Goal: Submit feedback/report problem

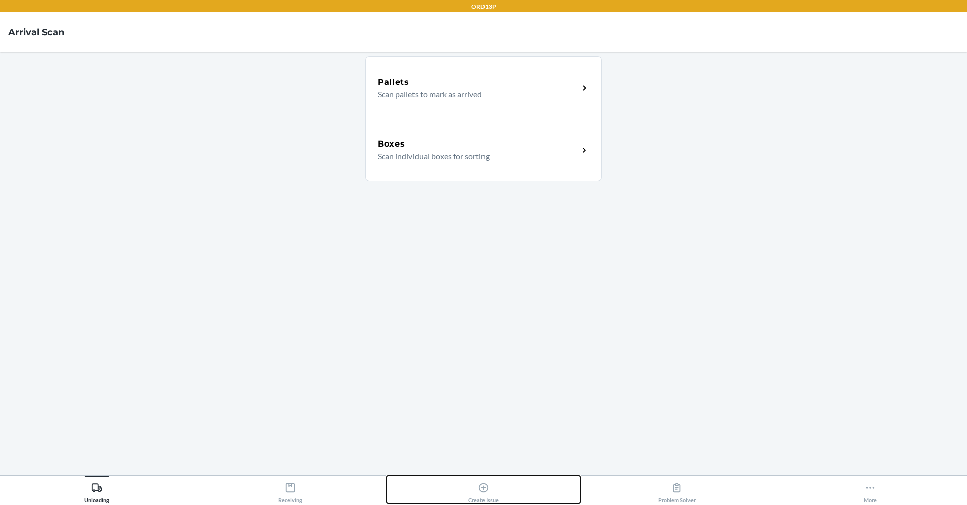
click at [505, 485] on button "Create Issue" at bounding box center [483, 490] width 193 height 28
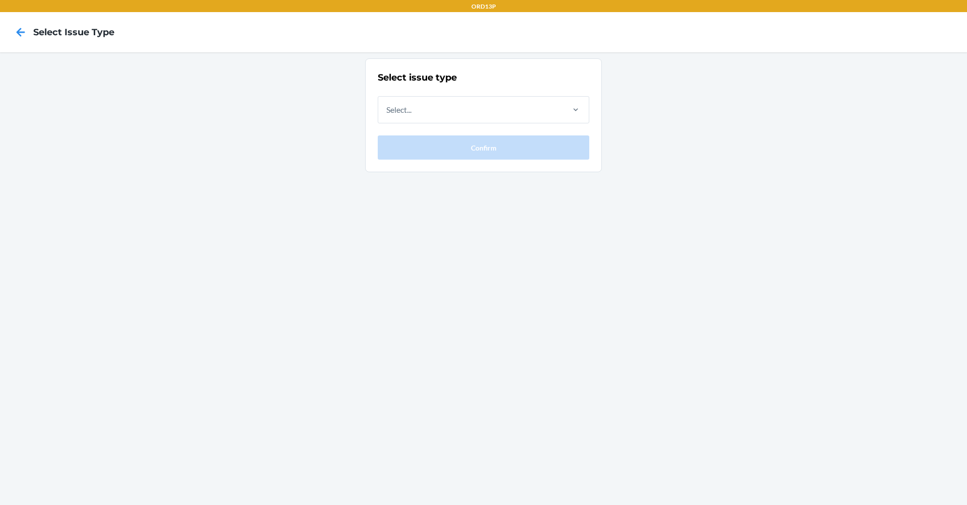
click at [12, 30] on div at bounding box center [20, 32] width 25 height 25
click at [24, 33] on icon at bounding box center [20, 32] width 17 height 17
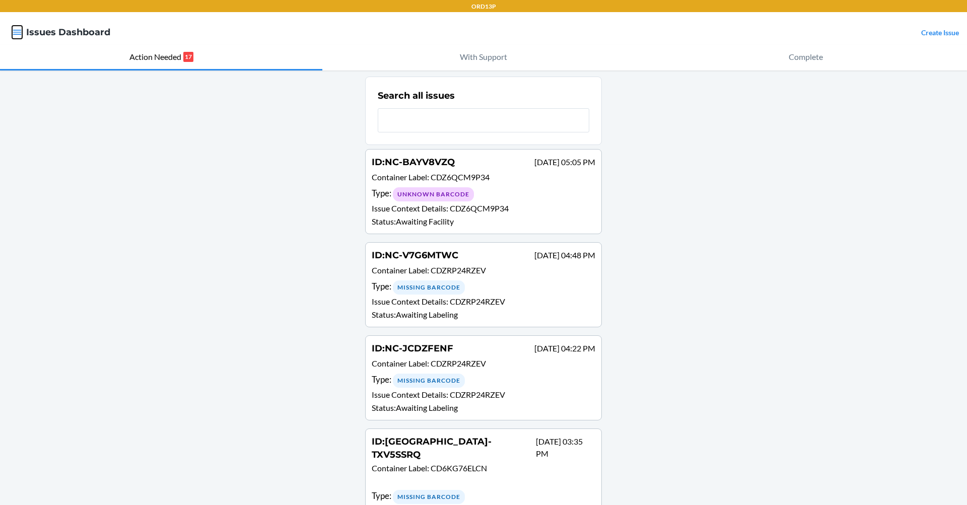
click at [13, 31] on icon "button" at bounding box center [17, 32] width 10 height 10
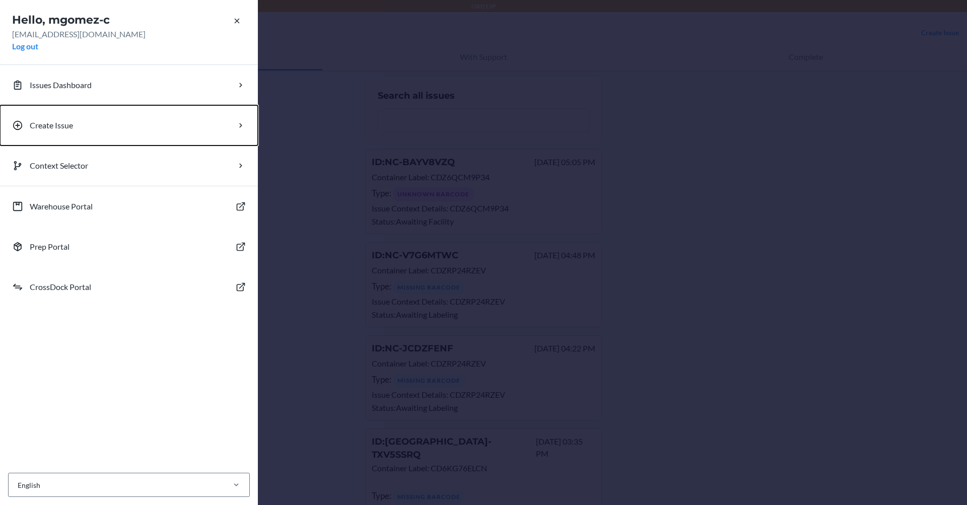
click at [37, 132] on button "Create Issue" at bounding box center [129, 125] width 258 height 40
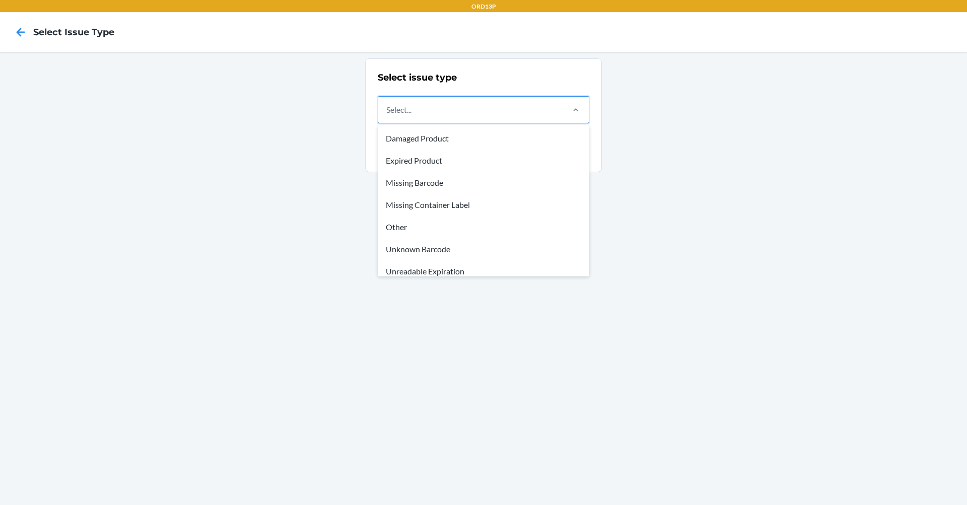
click at [496, 120] on div "Select..." at bounding box center [470, 110] width 184 height 26
click at [387, 116] on input "option Damaged Product focused, 1 of 8. 8 results available. Use Up and Down to…" at bounding box center [386, 110] width 1 height 12
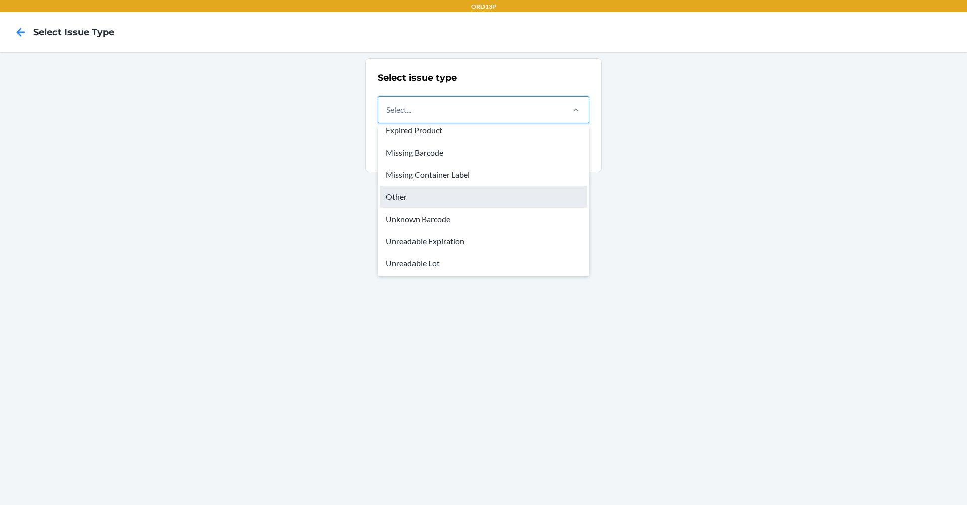
click at [465, 201] on div "Other" at bounding box center [484, 197] width 208 height 22
click at [387, 116] on input "option Other focused, 5 of 8. 8 results available. Use Up and Down to choose op…" at bounding box center [386, 110] width 1 height 12
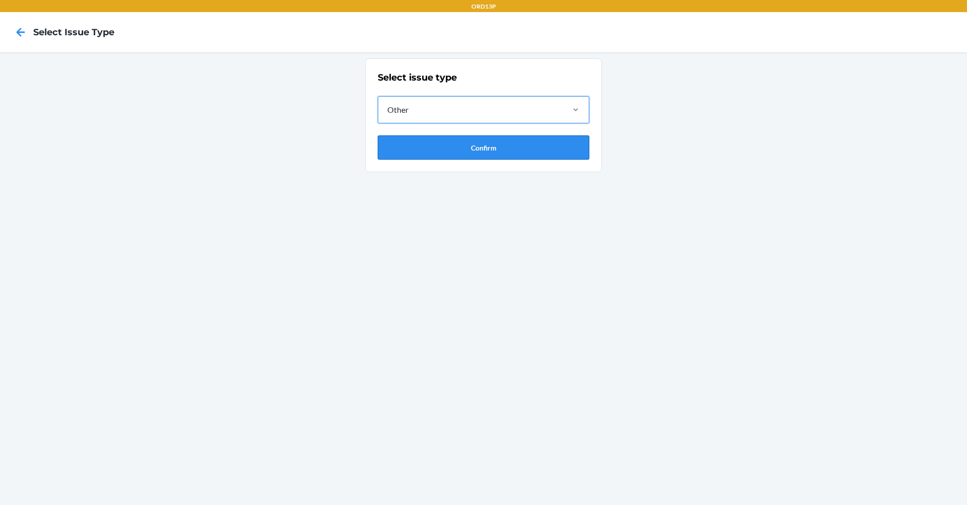
click at [493, 143] on button "Confirm" at bounding box center [484, 148] width 212 height 24
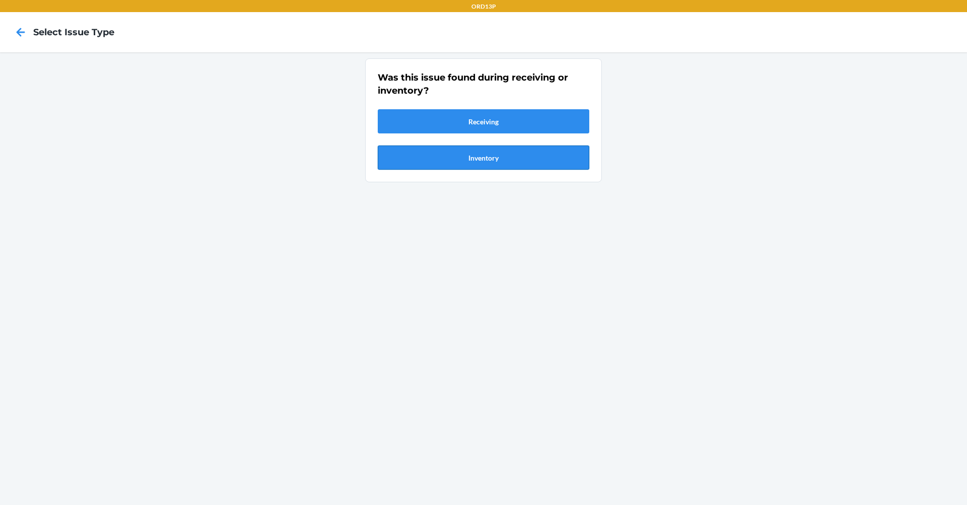
click at [490, 161] on button "Inventory" at bounding box center [484, 158] width 212 height 24
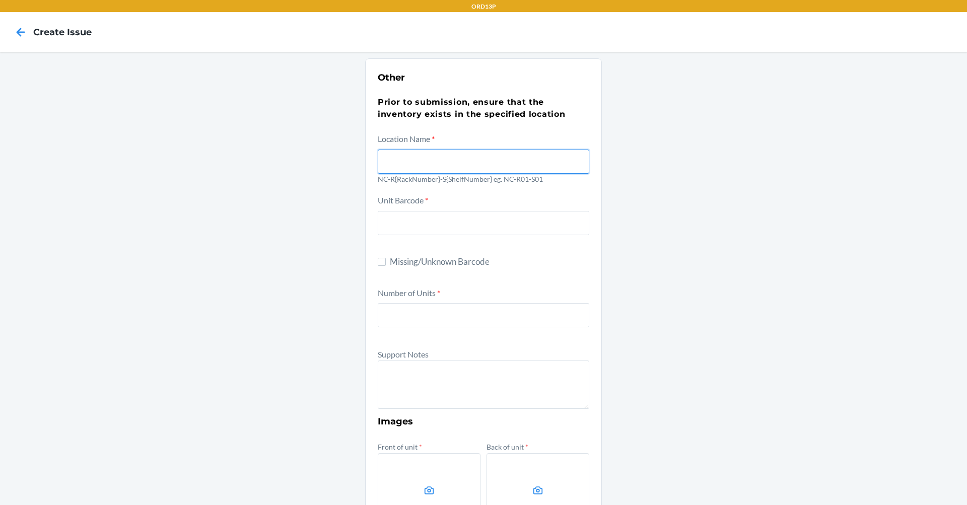
click at [490, 165] on input "text" at bounding box center [484, 162] width 212 height 24
type input "r"
type input "nc-r06-s05"
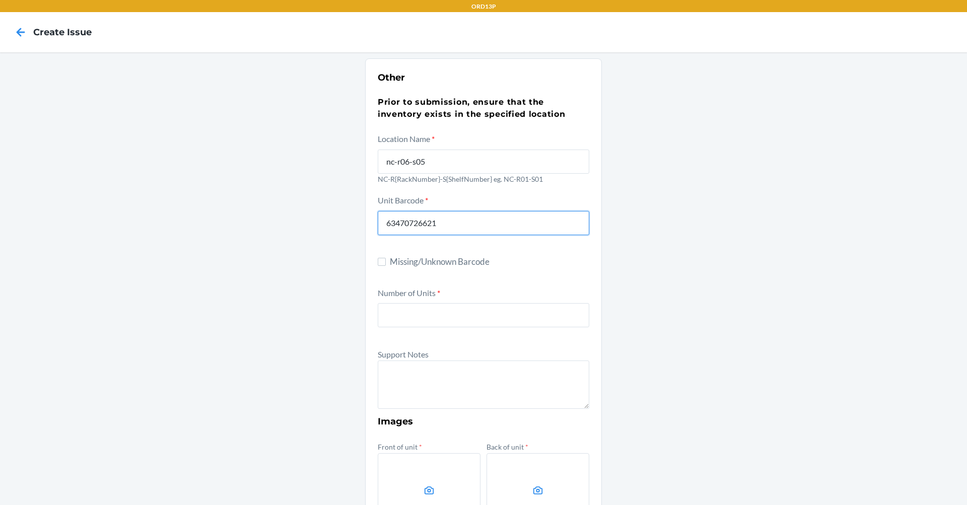
type input "634707266218"
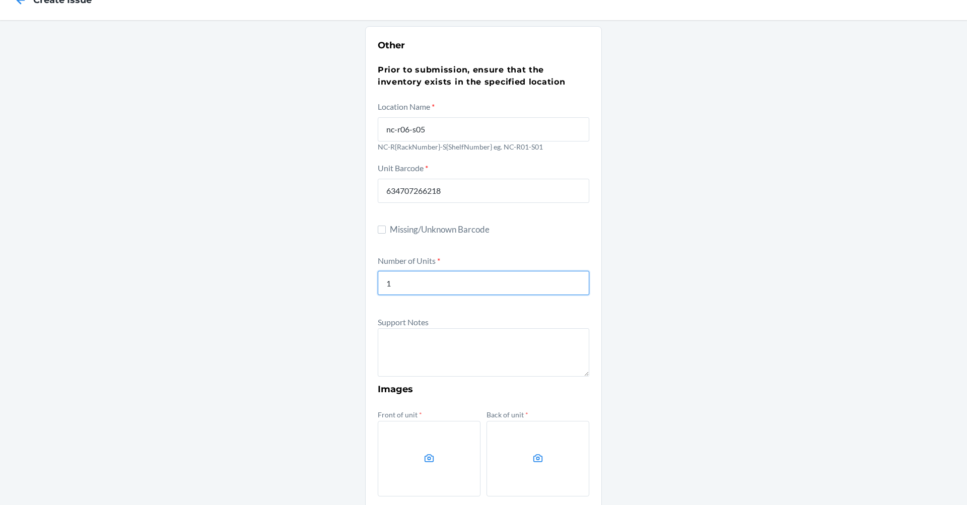
scroll to position [50, 0]
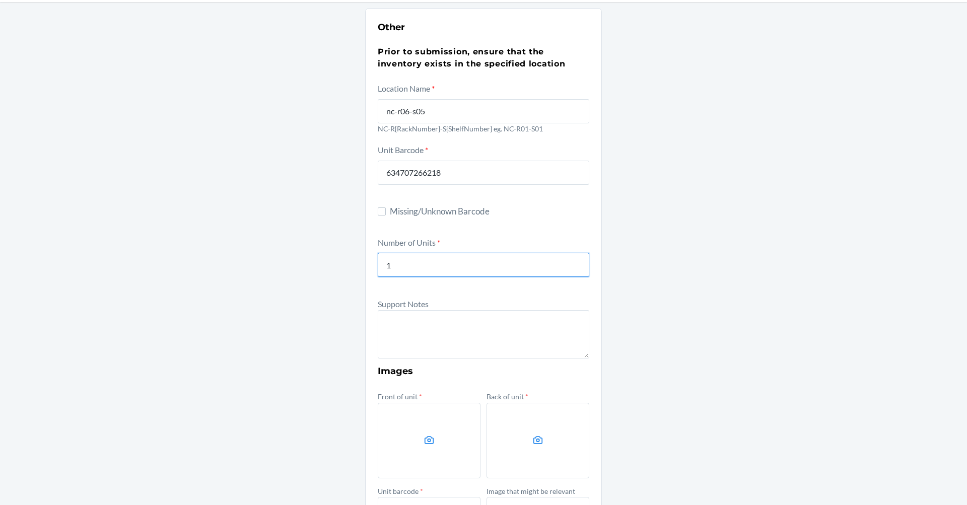
type input "1"
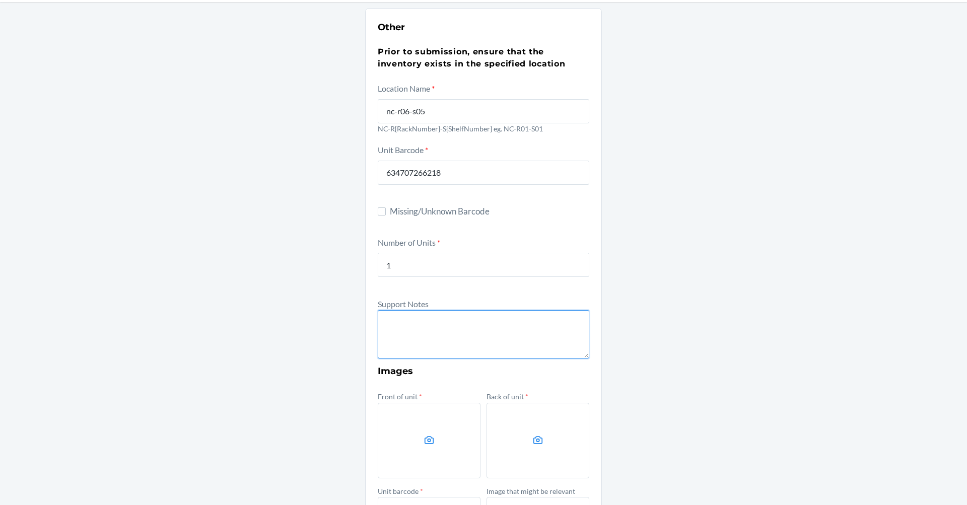
click at [463, 333] on textarea at bounding box center [484, 334] width 212 height 48
drag, startPoint x: 483, startPoint y: 324, endPoint x: 260, endPoint y: 353, distance: 224.5
click at [260, 353] on div "Other Prior to submission, ensure that the inventory exists in the specified lo…" at bounding box center [483, 315] width 967 height 626
click at [526, 328] on textarea "unit packaging is damaged." at bounding box center [484, 334] width 212 height 48
click at [425, 351] on textarea "unit packaging is damaged. Description: comfrt minimalist sweatpants olive s 63…" at bounding box center [484, 334] width 212 height 48
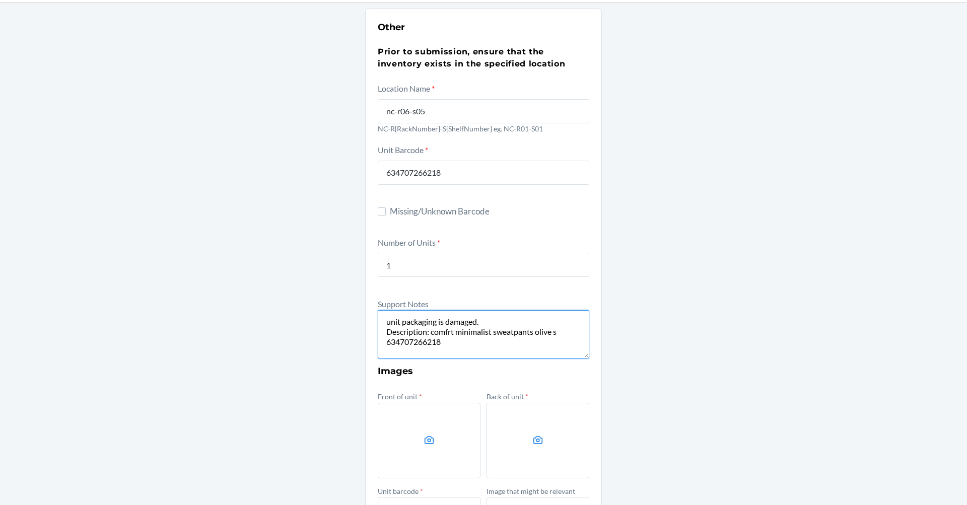
paste textarea "DDKSPXC95UN"
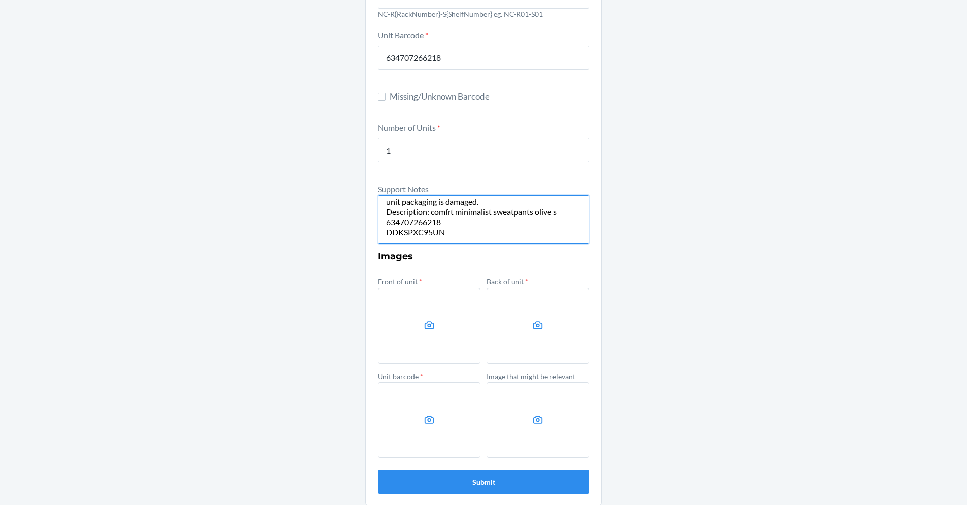
scroll to position [173, 0]
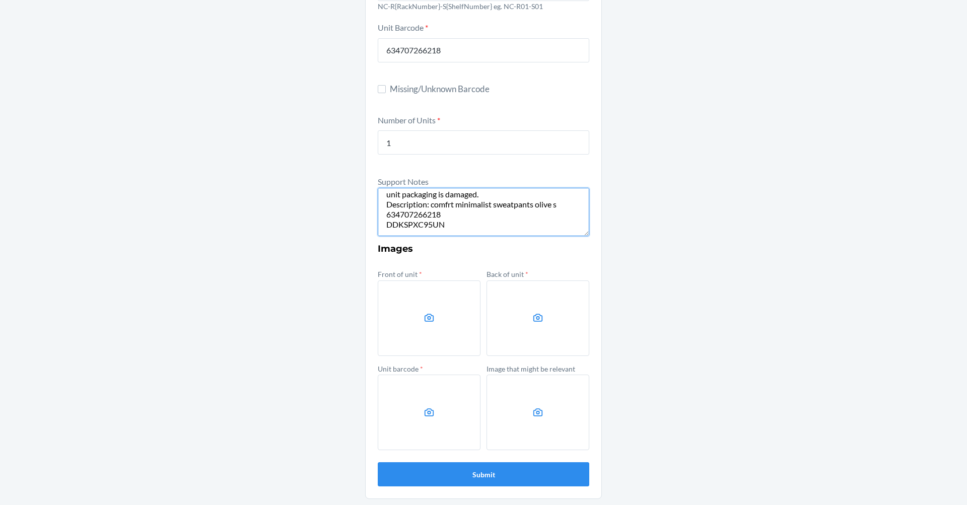
type textarea "unit packaging is damaged. Description: comfrt minimalist sweatpants olive s 63…"
click at [433, 311] on label at bounding box center [429, 319] width 103 height 76
click at [0, 0] on input "file" at bounding box center [0, 0] width 0 height 0
click at [456, 345] on label at bounding box center [429, 319] width 103 height 76
click at [0, 0] on input "file" at bounding box center [0, 0] width 0 height 0
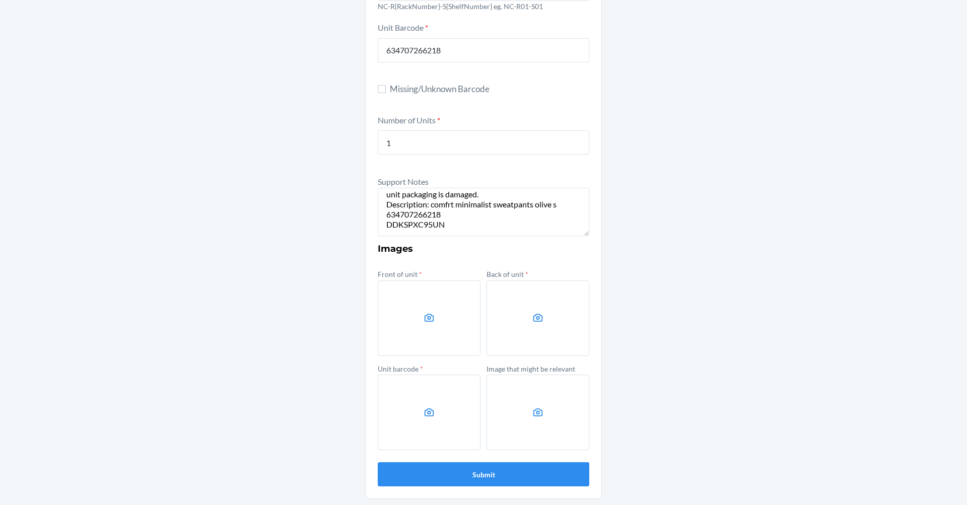
click at [400, 296] on label at bounding box center [429, 319] width 103 height 76
click at [0, 0] on input "file" at bounding box center [0, 0] width 0 height 0
click at [415, 303] on label at bounding box center [429, 319] width 103 height 76
click at [0, 0] on input "file" at bounding box center [0, 0] width 0 height 0
click at [499, 310] on label at bounding box center [538, 319] width 103 height 76
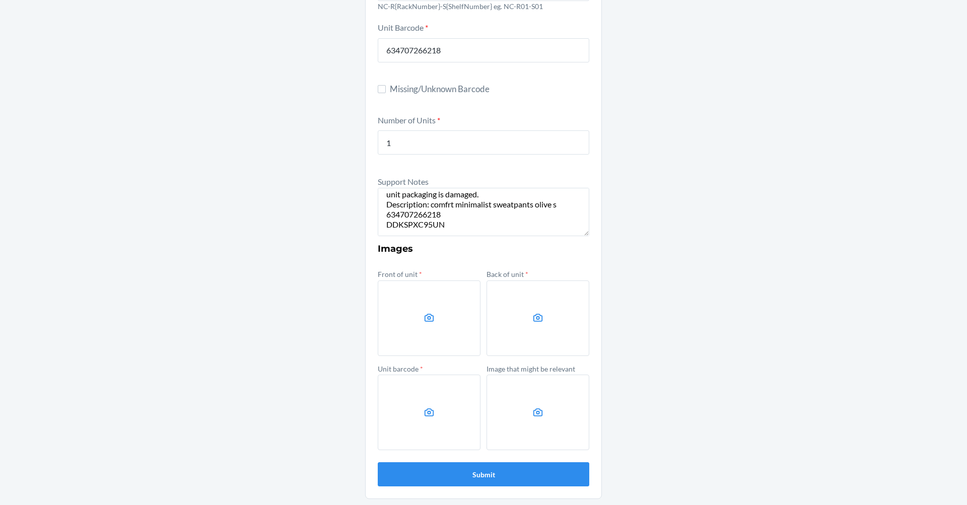
click at [0, 0] on input "file" at bounding box center [0, 0] width 0 height 0
click at [431, 319] on label at bounding box center [429, 319] width 103 height 76
click at [0, 0] on input "file" at bounding box center [0, 0] width 0 height 0
